Goal: Find specific page/section: Find specific page/section

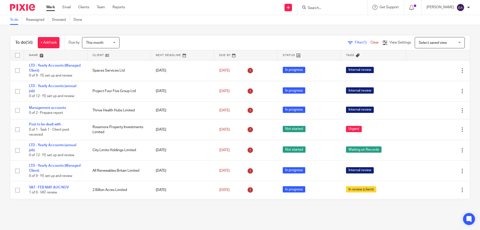
click at [337, 10] on input "Search" at bounding box center [329, 8] width 45 height 5
type input "manage x"
click button "submit" at bounding box center [0, 0] width 0 height 0
click at [344, 23] on link at bounding box center [339, 22] width 66 height 12
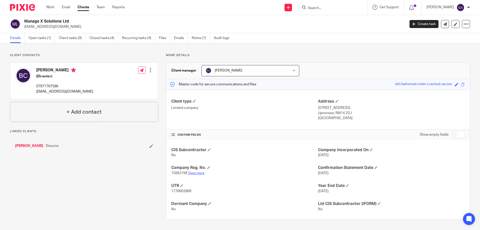
click at [197, 173] on link "View more" at bounding box center [196, 173] width 17 height 4
click at [328, 9] on input "Search" at bounding box center [329, 8] width 45 height 5
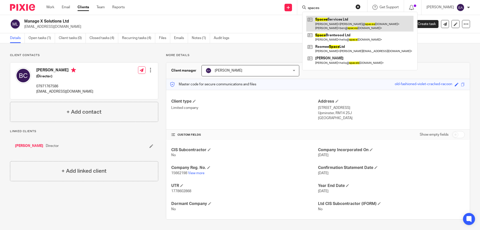
type input "spaces"
click at [349, 21] on link at bounding box center [359, 24] width 107 height 16
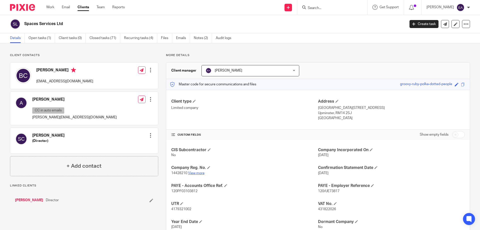
click at [200, 173] on link "View more" at bounding box center [196, 173] width 17 height 4
click at [343, 9] on input "Search" at bounding box center [329, 8] width 45 height 5
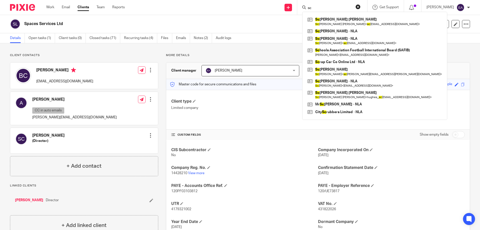
type input "s"
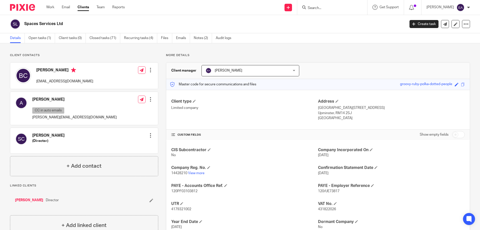
click at [326, 8] on input "Search" at bounding box center [329, 8] width 45 height 5
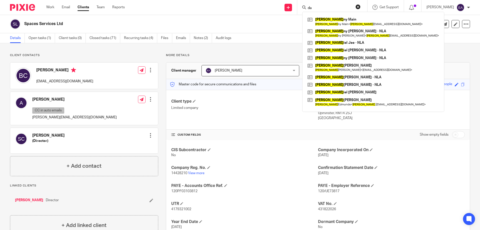
type input "d"
